Goal: Download file/media

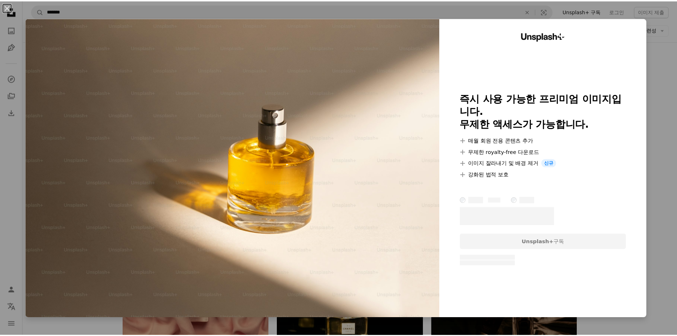
scroll to position [1835, 0]
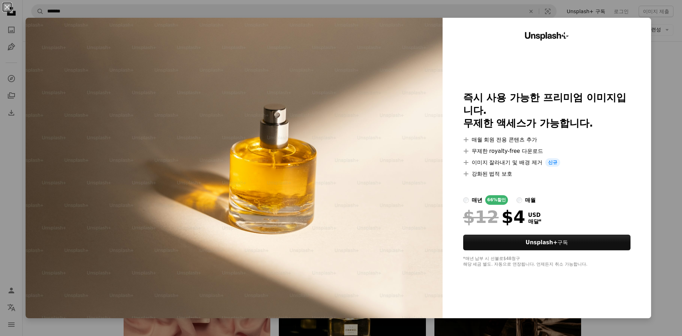
click at [661, 112] on div "An X shape Unsplash+ 즉시 사용 가능한 프리미엄 이미지입니다. 무제한 액세스가 가능합니다. A plus sign 매월 회원 전…" at bounding box center [341, 168] width 682 height 336
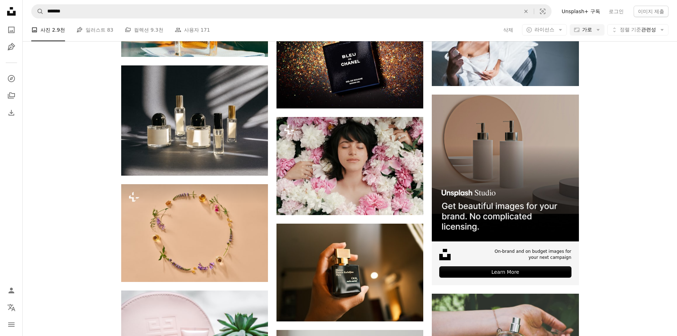
scroll to position [2226, 0]
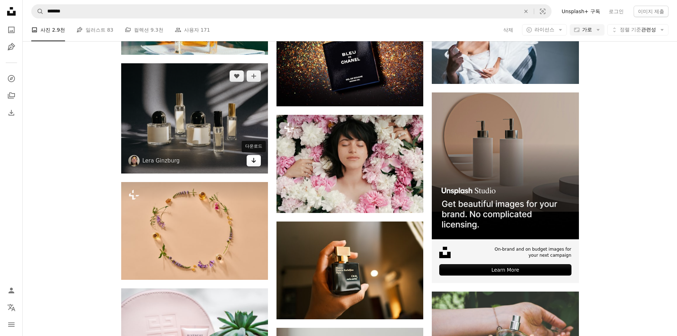
click at [257, 163] on link "Arrow pointing down" at bounding box center [253, 160] width 14 height 11
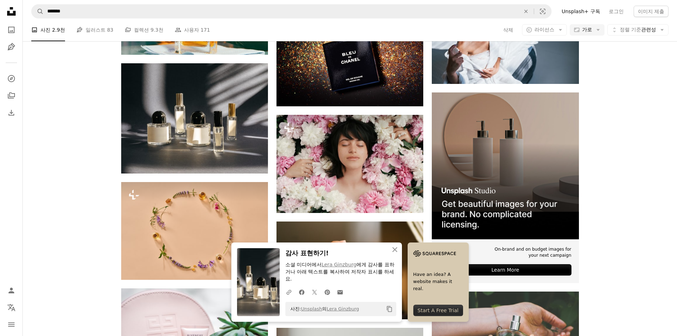
click at [393, 248] on icon "button" at bounding box center [394, 249] width 5 height 5
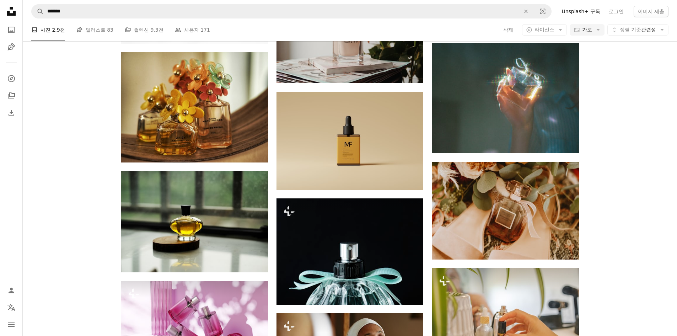
scroll to position [2581, 0]
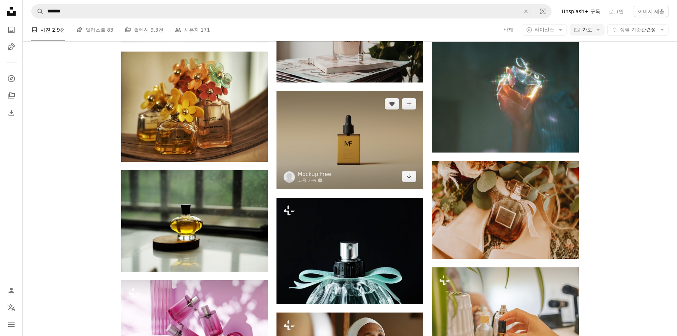
click at [401, 162] on img at bounding box center [349, 140] width 147 height 98
click at [414, 177] on link "Arrow pointing down" at bounding box center [409, 175] width 14 height 11
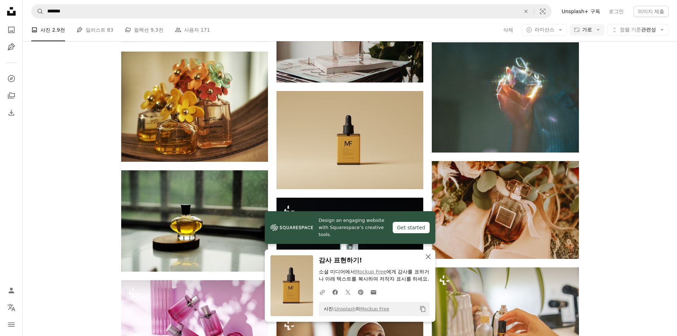
click at [427, 254] on icon "button" at bounding box center [427, 256] width 5 height 5
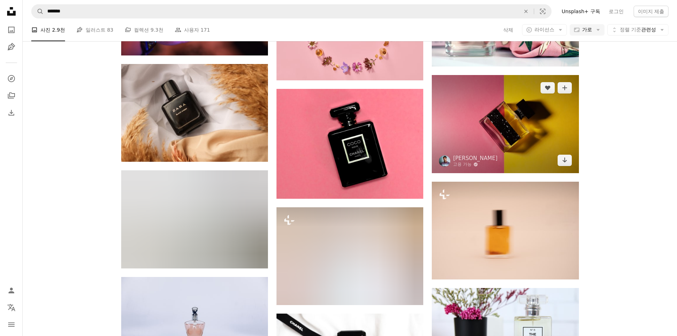
scroll to position [5280, 0]
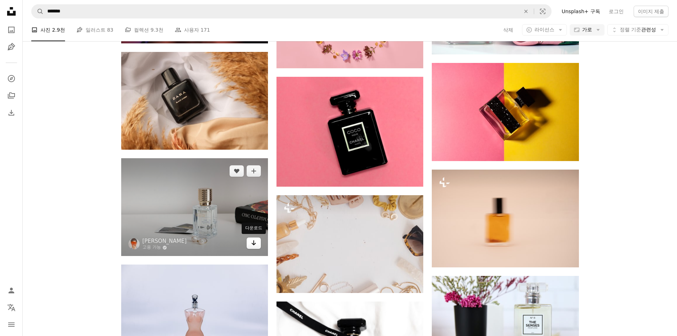
click at [256, 242] on icon "Arrow pointing down" at bounding box center [254, 242] width 6 height 9
